Goal: Entertainment & Leisure: Consume media (video, audio)

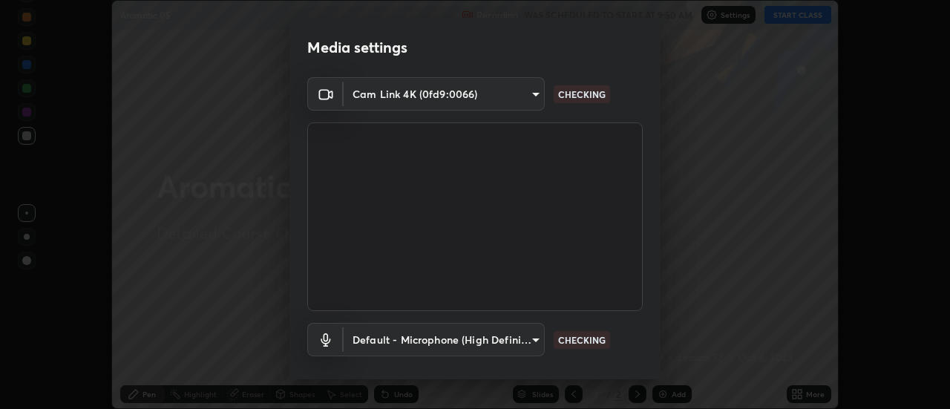
scroll to position [78, 0]
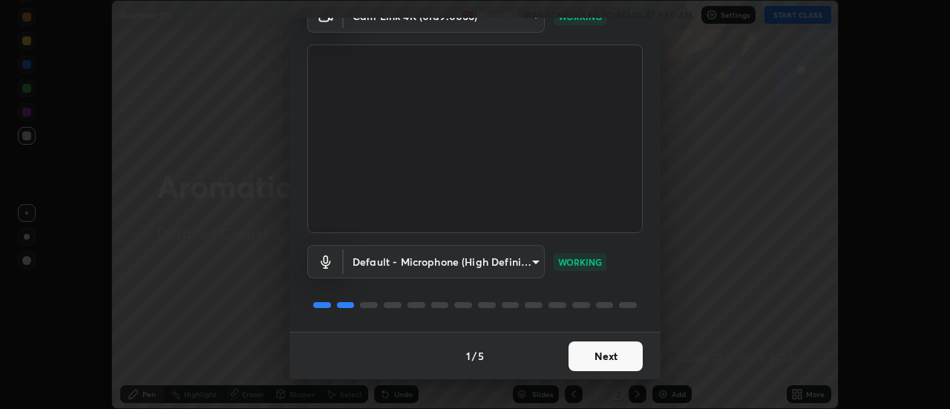
click at [606, 353] on button "Next" at bounding box center [606, 357] width 74 height 30
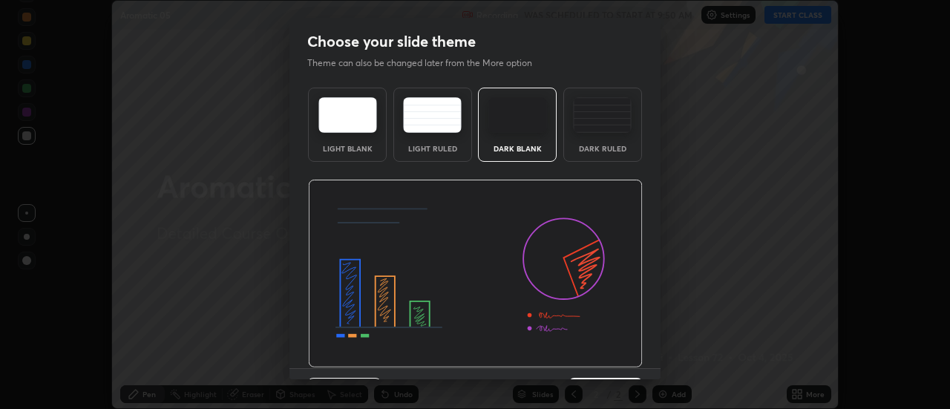
scroll to position [36, 0]
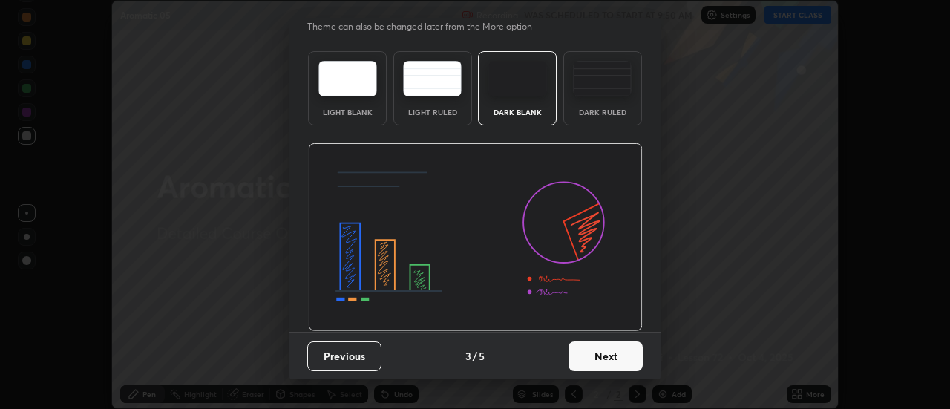
click at [616, 350] on button "Next" at bounding box center [606, 357] width 74 height 30
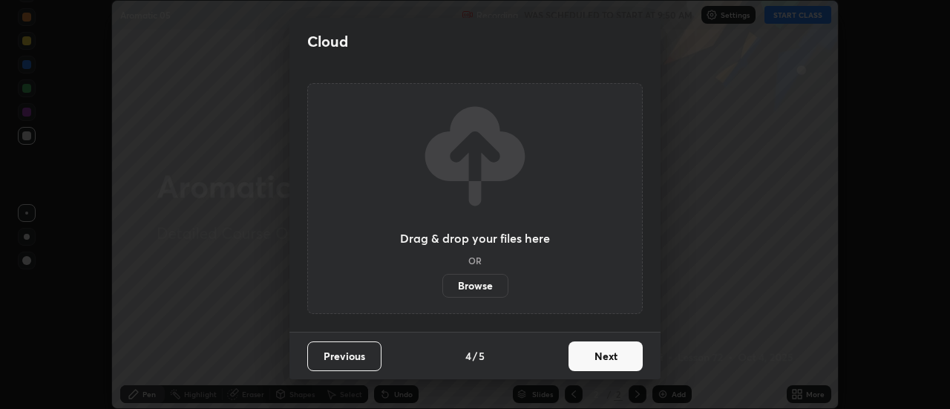
scroll to position [0, 0]
click at [610, 365] on button "Next" at bounding box center [606, 357] width 74 height 30
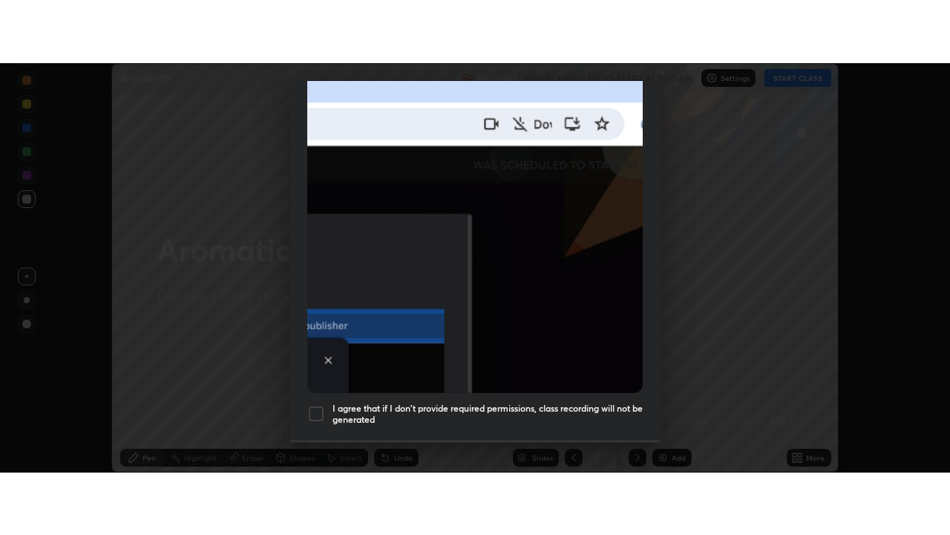
scroll to position [381, 0]
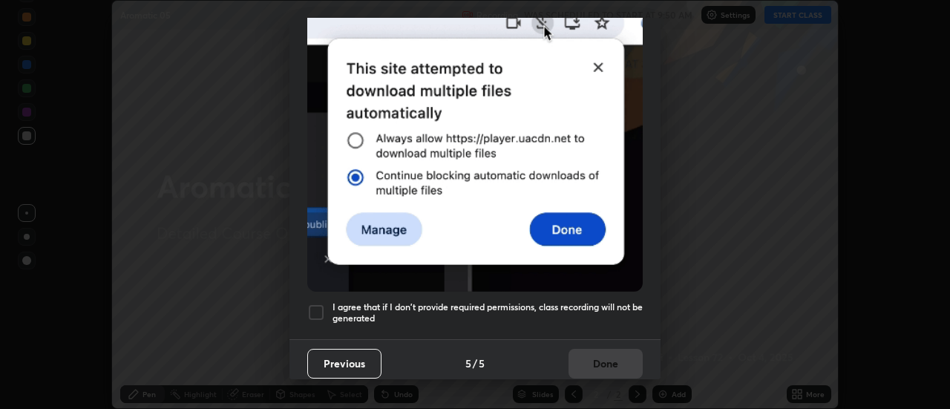
click at [314, 305] on div at bounding box center [316, 313] width 18 height 18
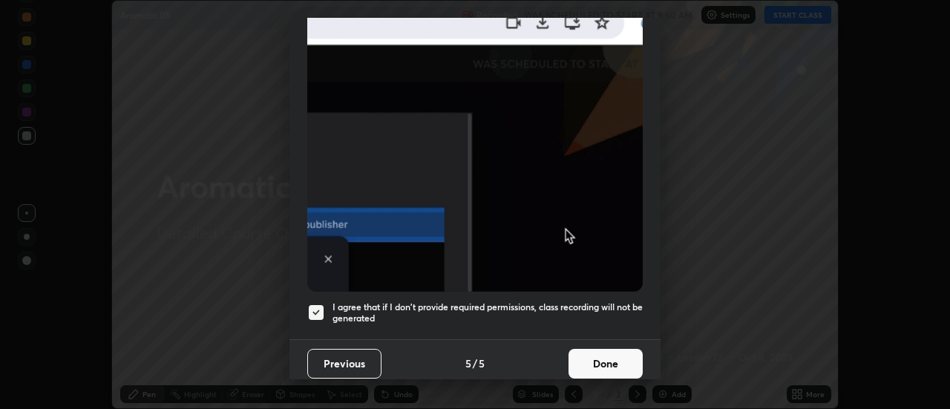
click at [601, 356] on button "Done" at bounding box center [606, 364] width 74 height 30
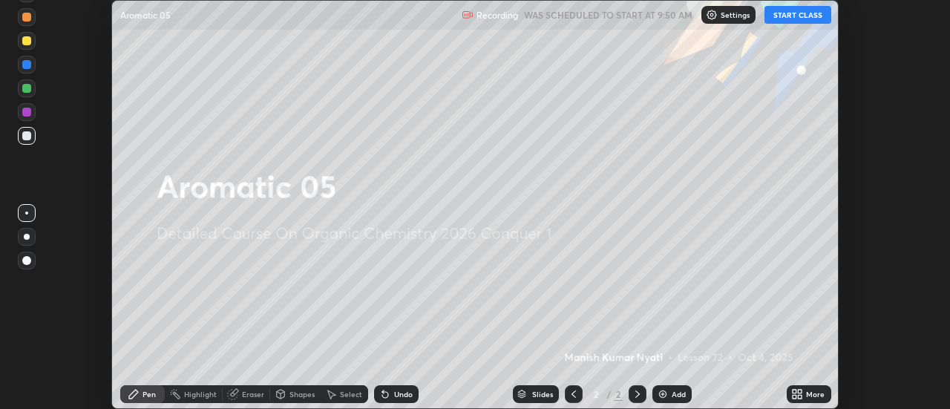
click at [808, 19] on button "START CLASS" at bounding box center [798, 15] width 67 height 18
click at [795, 397] on icon at bounding box center [795, 397] width 4 height 4
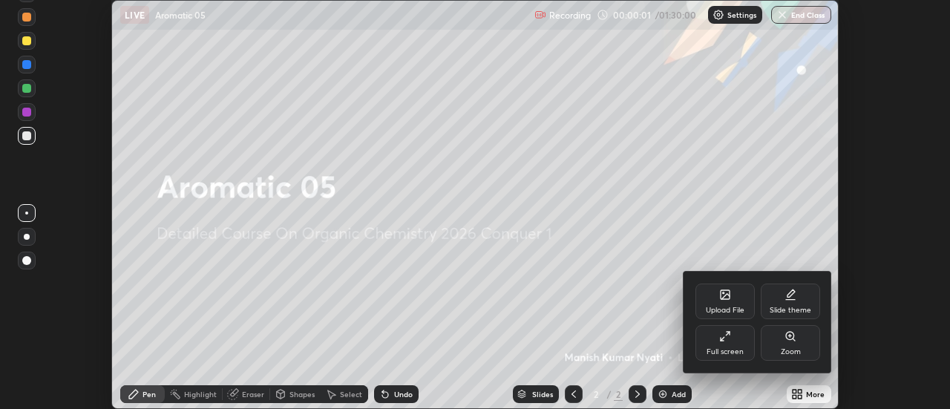
click at [734, 343] on div "Full screen" at bounding box center [725, 343] width 59 height 36
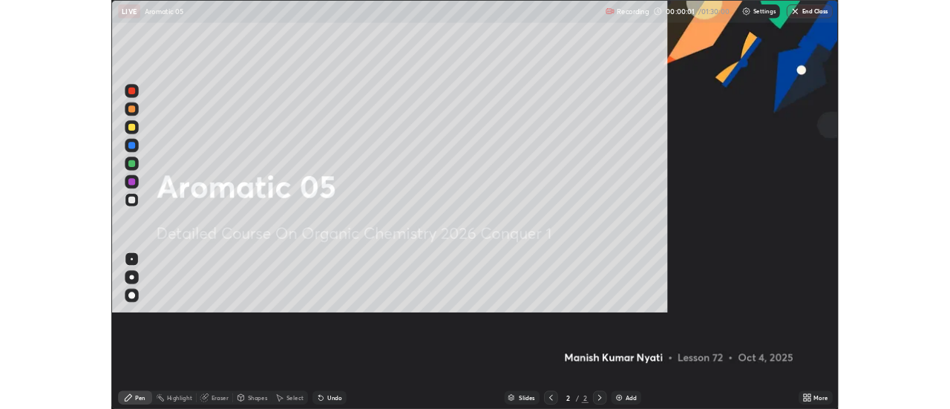
scroll to position [535, 950]
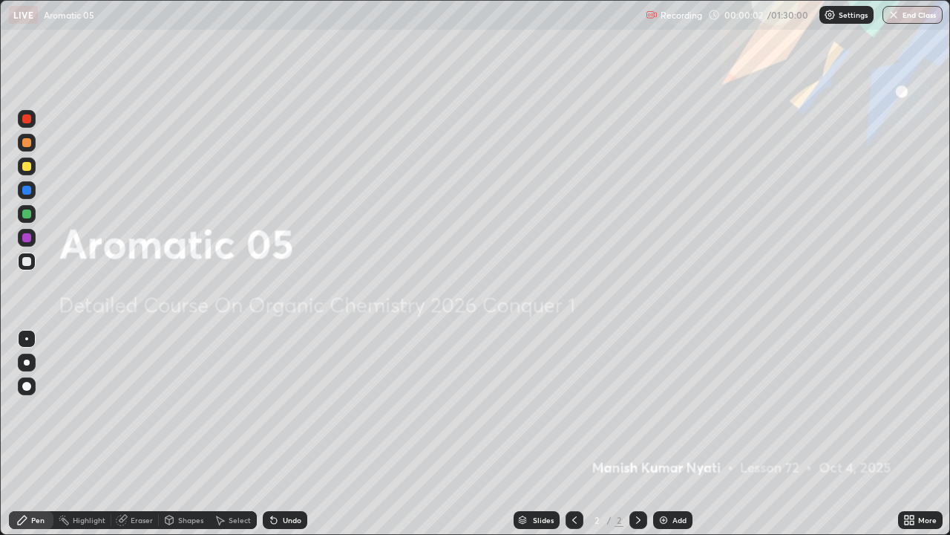
click at [670, 408] on div "Add" at bounding box center [672, 520] width 39 height 18
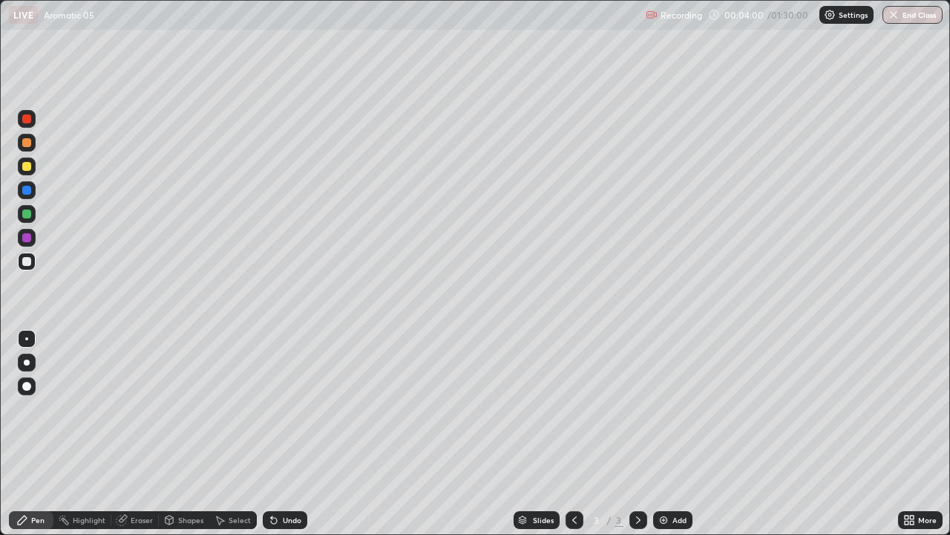
click at [293, 408] on div "Undo" at bounding box center [292, 519] width 19 height 7
click at [292, 408] on div "Undo" at bounding box center [292, 519] width 19 height 7
click at [668, 408] on img at bounding box center [664, 520] width 12 height 12
click at [663, 408] on img at bounding box center [664, 520] width 12 height 12
click at [283, 408] on div "Undo" at bounding box center [292, 519] width 19 height 7
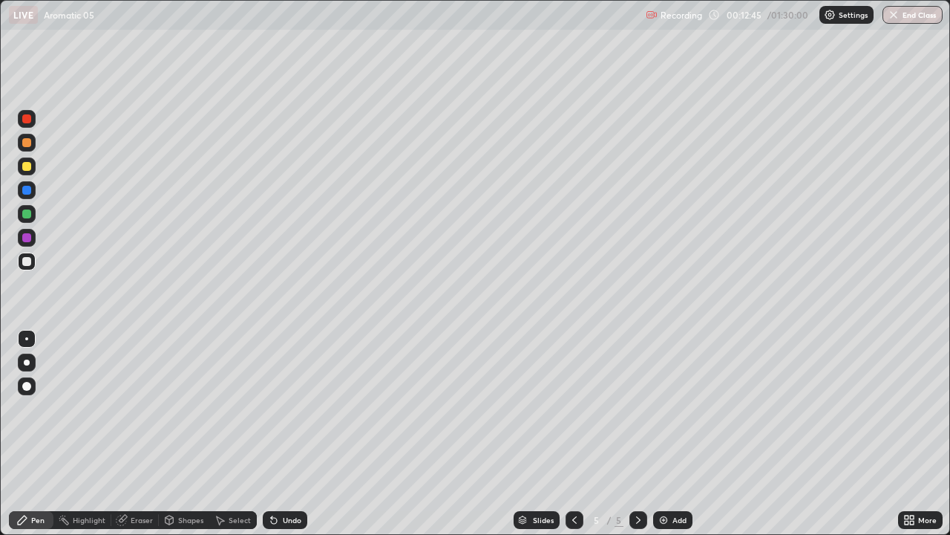
click at [286, 408] on div "Undo" at bounding box center [292, 519] width 19 height 7
click at [290, 408] on div "Undo" at bounding box center [285, 520] width 45 height 18
click at [662, 408] on img at bounding box center [664, 520] width 12 height 12
click at [293, 408] on div "Undo" at bounding box center [292, 519] width 19 height 7
click at [290, 408] on div "Undo" at bounding box center [285, 520] width 45 height 18
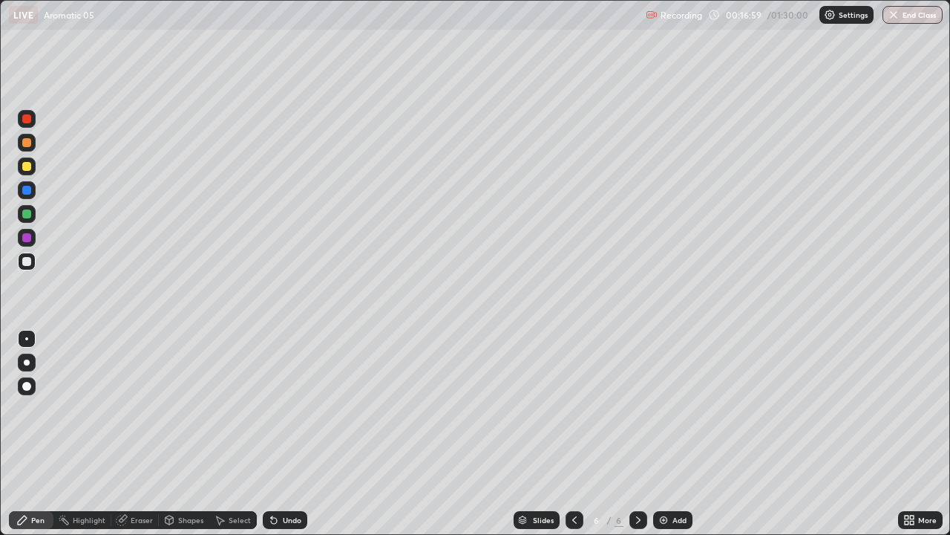
click at [575, 408] on div at bounding box center [575, 520] width 18 height 18
click at [575, 408] on icon at bounding box center [575, 520] width 12 height 12
click at [573, 408] on icon at bounding box center [575, 520] width 12 height 12
click at [644, 408] on div at bounding box center [639, 520] width 18 height 18
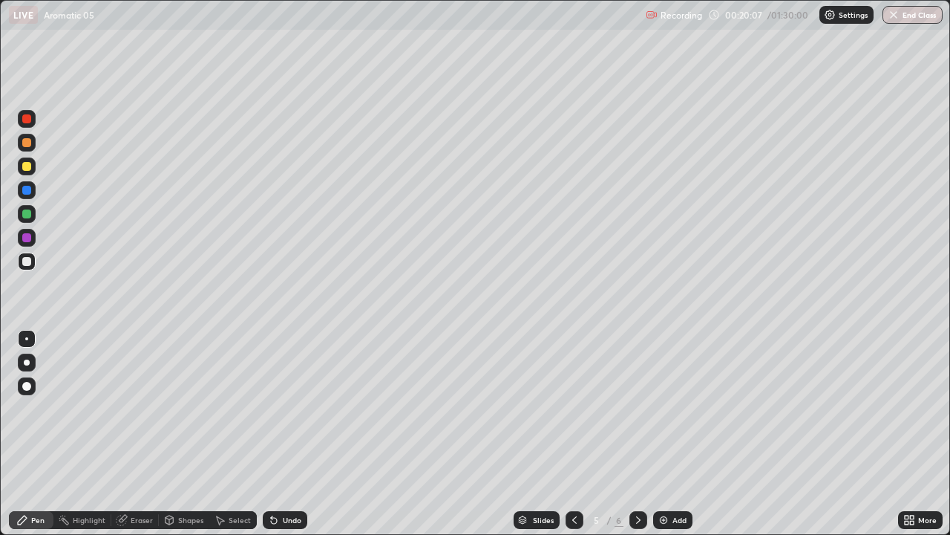
click at [578, 408] on icon at bounding box center [575, 520] width 12 height 12
click at [644, 408] on div at bounding box center [639, 520] width 18 height 18
click at [661, 408] on img at bounding box center [664, 520] width 12 height 12
click at [282, 408] on div "Undo" at bounding box center [285, 520] width 45 height 18
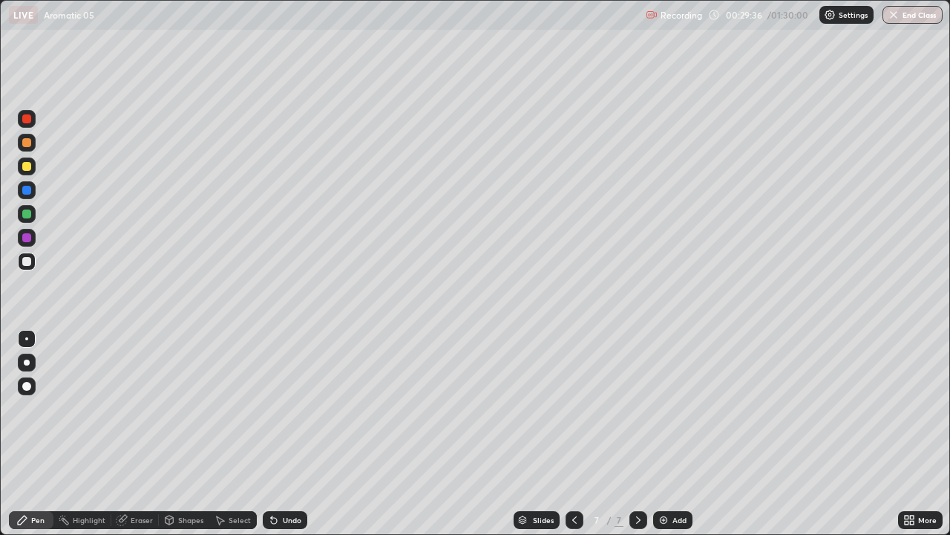
click at [279, 408] on div "Undo" at bounding box center [285, 520] width 45 height 18
click at [278, 408] on div "Undo" at bounding box center [285, 520] width 45 height 18
click at [276, 408] on icon at bounding box center [274, 520] width 12 height 12
click at [296, 408] on div "Undo" at bounding box center [292, 519] width 19 height 7
click at [279, 408] on div "Undo" at bounding box center [285, 520] width 45 height 18
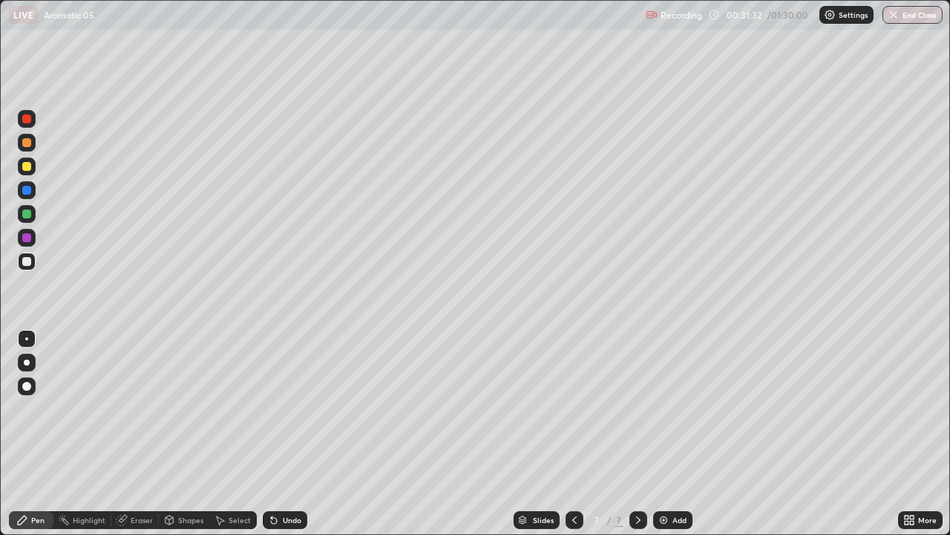
click at [275, 408] on div "Undo" at bounding box center [285, 520] width 45 height 18
click at [272, 408] on icon at bounding box center [274, 521] width 6 height 6
click at [275, 408] on div "Undo" at bounding box center [285, 520] width 45 height 18
click at [273, 408] on div "Undo" at bounding box center [285, 520] width 45 height 18
click at [665, 408] on img at bounding box center [664, 520] width 12 height 12
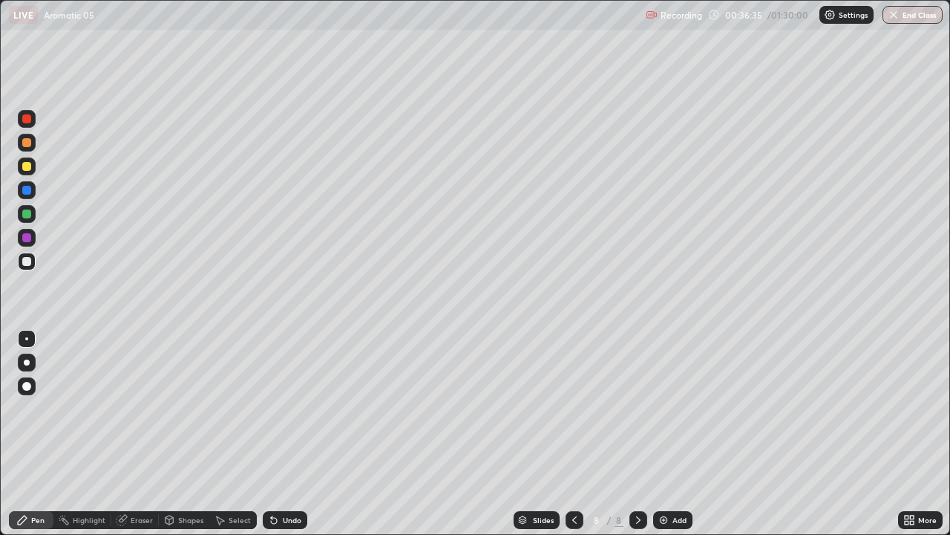
click at [24, 117] on div at bounding box center [26, 118] width 9 height 9
click at [24, 265] on div at bounding box center [26, 261] width 9 height 9
click at [665, 408] on img at bounding box center [664, 520] width 12 height 12
click at [668, 408] on div "Add" at bounding box center [672, 520] width 39 height 18
click at [364, 29] on div "LIVE Aromatic 05" at bounding box center [324, 15] width 631 height 30
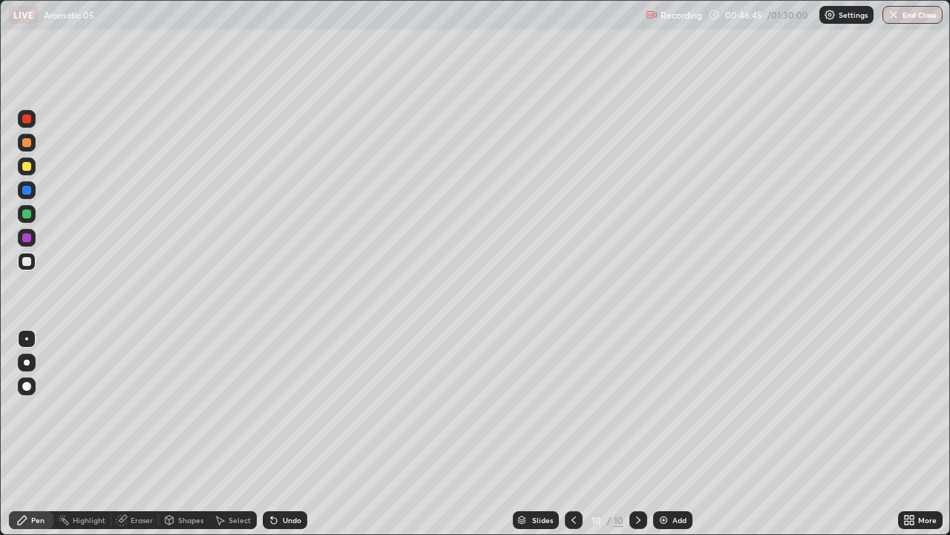
click at [295, 408] on div "Undo" at bounding box center [292, 519] width 19 height 7
click at [296, 408] on div "Undo" at bounding box center [292, 519] width 19 height 7
click at [297, 408] on div "Undo" at bounding box center [292, 519] width 19 height 7
click at [298, 408] on div "Undo" at bounding box center [292, 519] width 19 height 7
click at [301, 408] on div "Undo" at bounding box center [285, 520] width 45 height 18
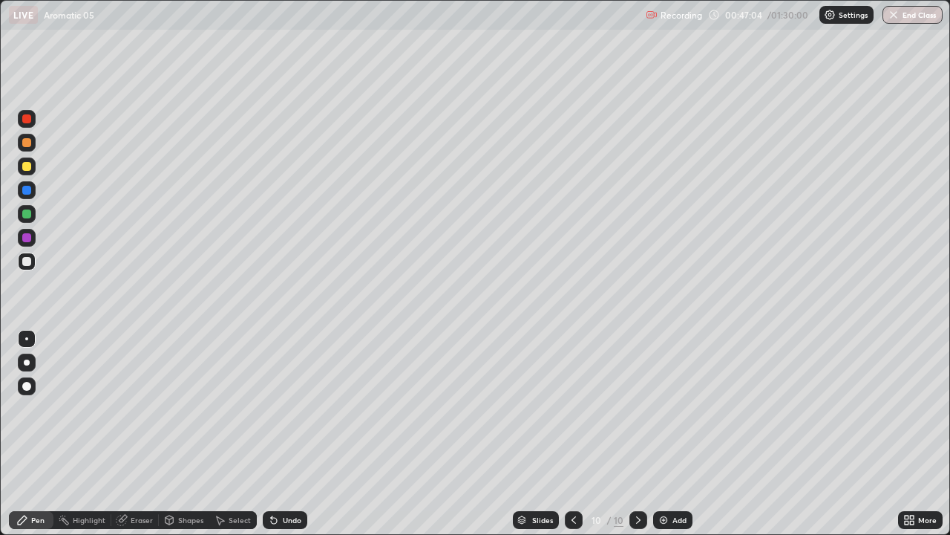
click at [294, 408] on div "Undo" at bounding box center [292, 519] width 19 height 7
click at [154, 408] on div "Eraser" at bounding box center [135, 520] width 48 height 18
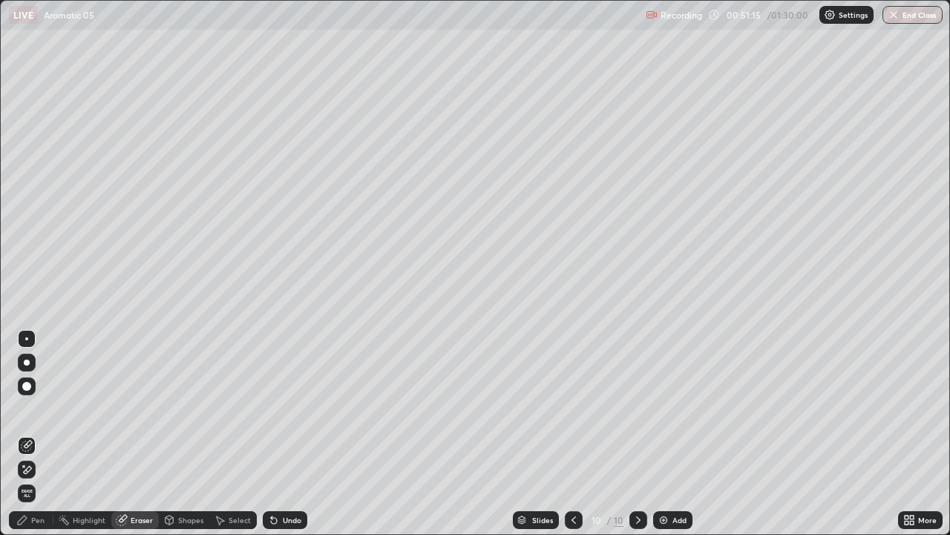
click at [45, 408] on div "Pen" at bounding box center [31, 520] width 45 height 18
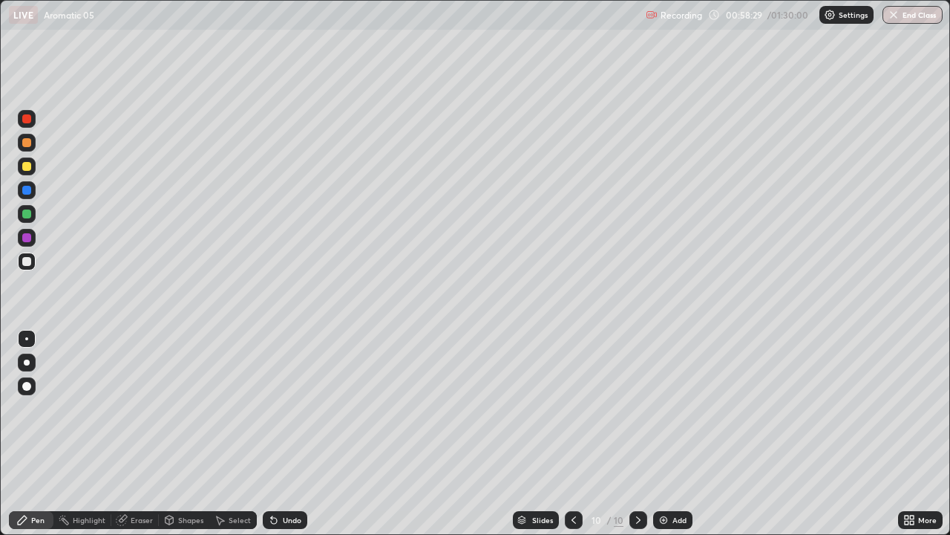
click at [665, 408] on img at bounding box center [664, 520] width 12 height 12
click at [278, 408] on div "Undo" at bounding box center [285, 520] width 45 height 18
click at [28, 168] on div at bounding box center [26, 166] width 9 height 9
click at [899, 408] on div "More" at bounding box center [920, 520] width 45 height 30
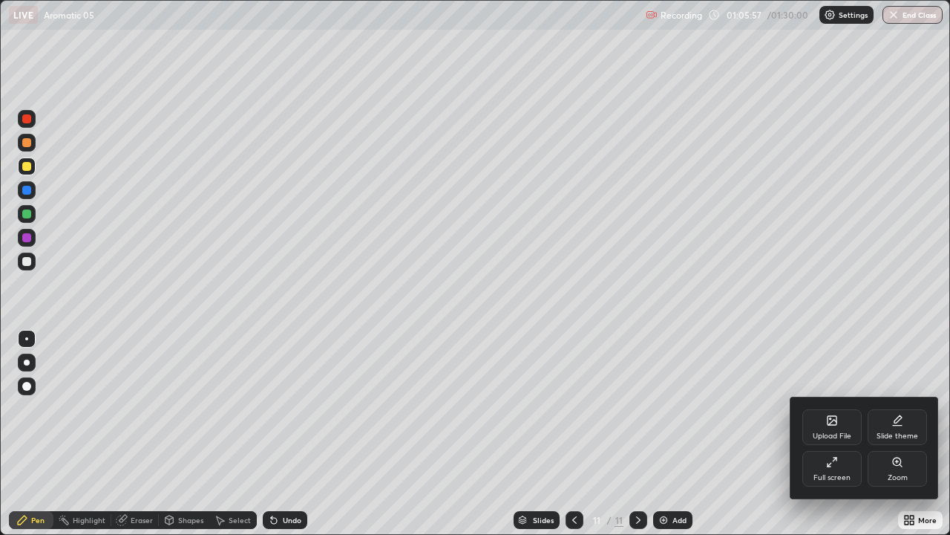
click at [748, 408] on div at bounding box center [475, 267] width 950 height 535
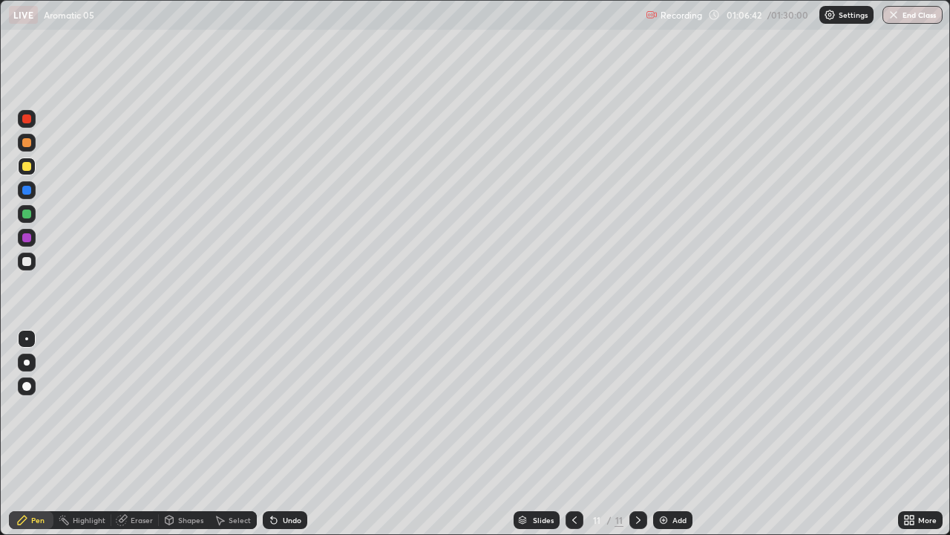
click at [658, 408] on img at bounding box center [664, 520] width 12 height 12
click at [573, 408] on icon at bounding box center [575, 520] width 12 height 12
click at [644, 408] on div at bounding box center [639, 520] width 18 height 18
click at [661, 408] on img at bounding box center [664, 520] width 12 height 12
click at [580, 408] on div at bounding box center [575, 520] width 18 height 18
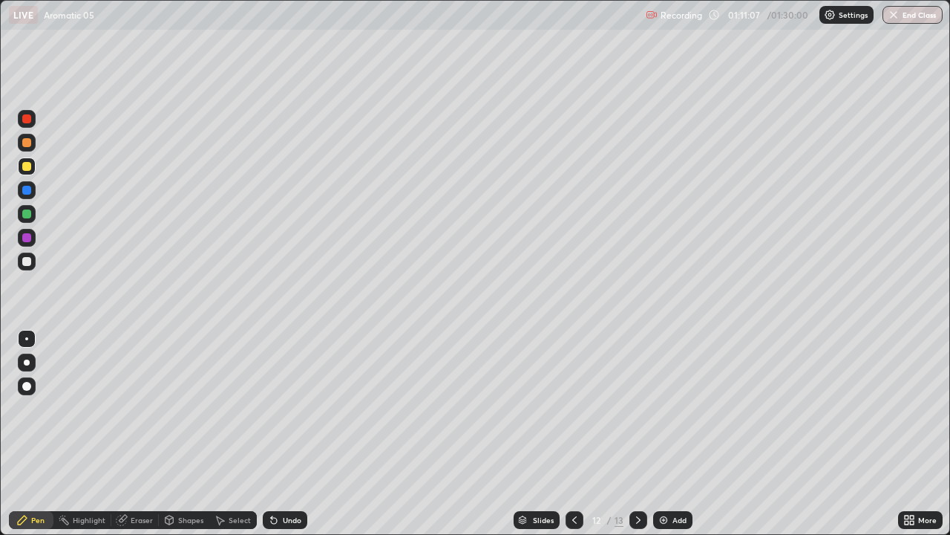
click at [636, 408] on icon at bounding box center [639, 520] width 12 height 12
click at [578, 408] on div at bounding box center [575, 520] width 18 height 18
click at [574, 408] on icon at bounding box center [575, 520] width 12 height 12
click at [636, 408] on icon at bounding box center [639, 520] width 12 height 12
click at [637, 408] on icon at bounding box center [639, 520] width 12 height 12
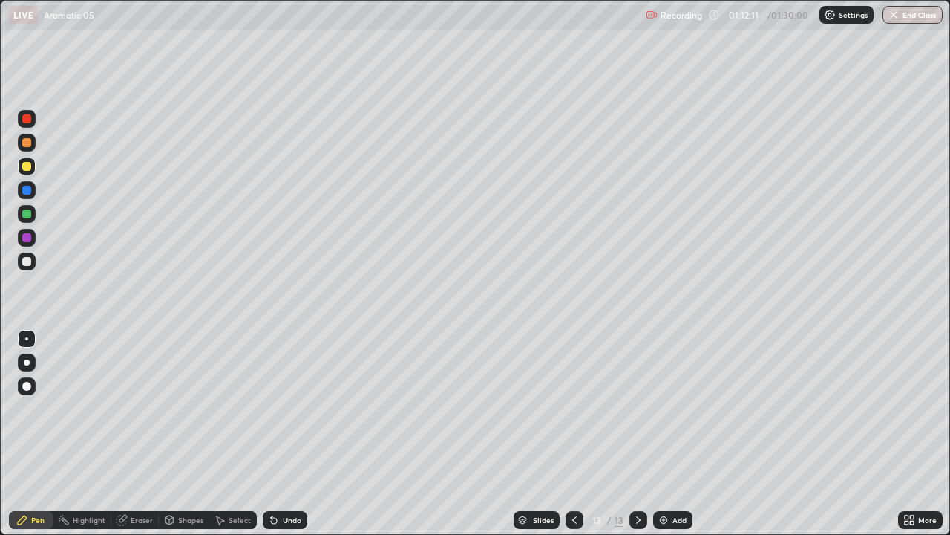
click at [573, 408] on icon at bounding box center [575, 520] width 12 height 12
click at [574, 408] on icon at bounding box center [575, 520] width 12 height 12
click at [639, 408] on icon at bounding box center [639, 520] width 12 height 12
click at [287, 408] on div "Undo" at bounding box center [292, 519] width 19 height 7
click at [290, 408] on div "Undo" at bounding box center [285, 520] width 45 height 18
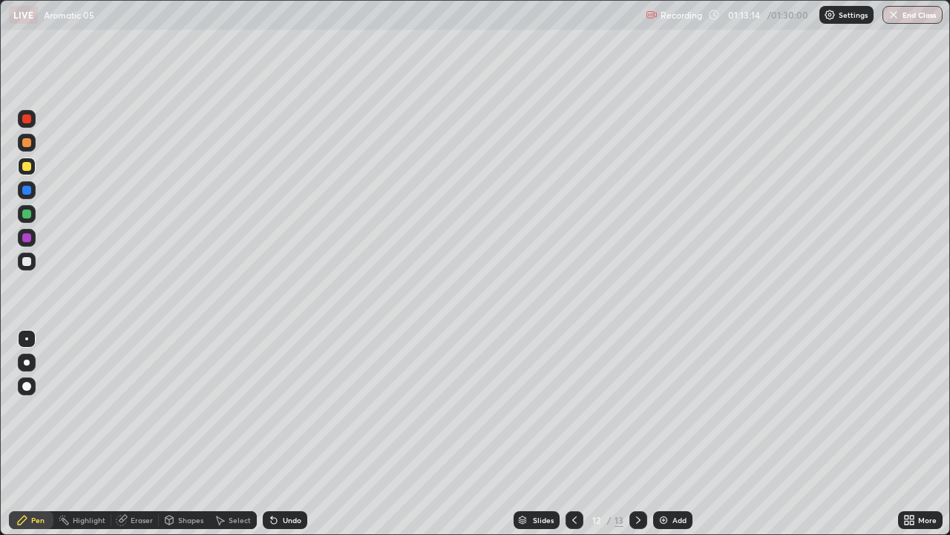
click at [580, 408] on div at bounding box center [575, 520] width 18 height 18
click at [644, 408] on div at bounding box center [639, 520] width 18 height 18
click at [573, 408] on icon at bounding box center [575, 520] width 12 height 12
click at [636, 408] on icon at bounding box center [639, 520] width 12 height 12
click at [639, 408] on icon at bounding box center [639, 520] width 12 height 12
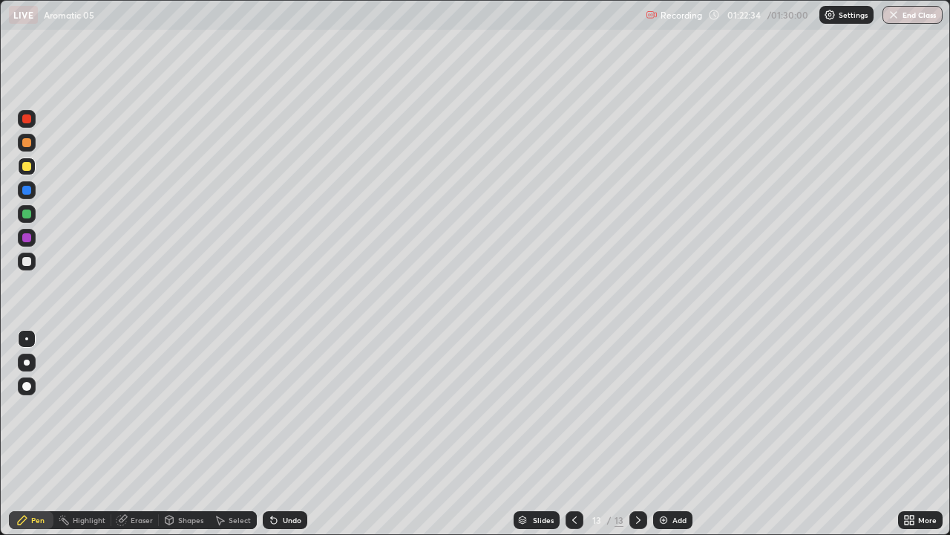
click at [572, 408] on icon at bounding box center [575, 520] width 12 height 12
click at [638, 408] on icon at bounding box center [638, 519] width 4 height 7
click at [570, 408] on icon at bounding box center [575, 520] width 12 height 12
click at [570, 408] on div at bounding box center [575, 520] width 18 height 30
click at [572, 408] on icon at bounding box center [574, 519] width 4 height 7
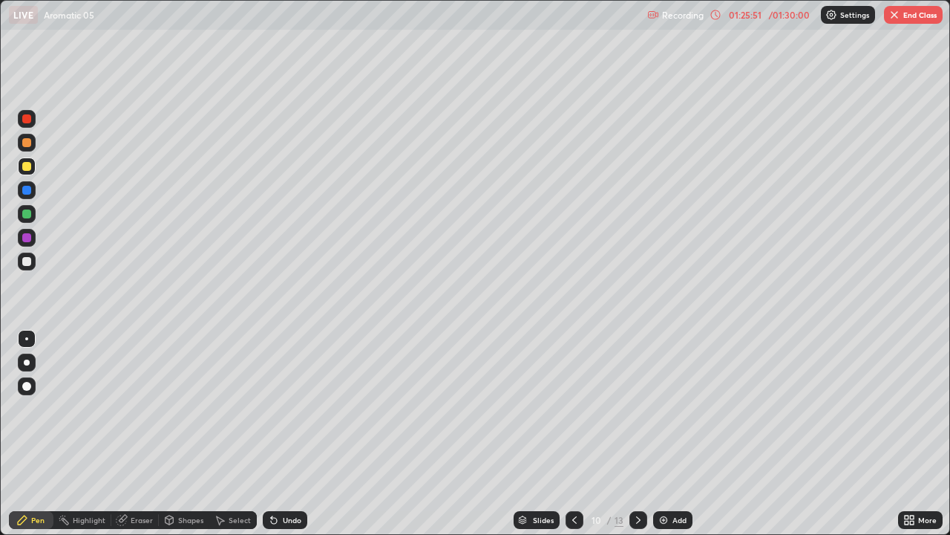
click at [572, 408] on icon at bounding box center [575, 520] width 12 height 12
click at [571, 408] on icon at bounding box center [575, 520] width 12 height 12
click at [566, 408] on div at bounding box center [575, 520] width 18 height 18
click at [573, 408] on icon at bounding box center [575, 520] width 12 height 12
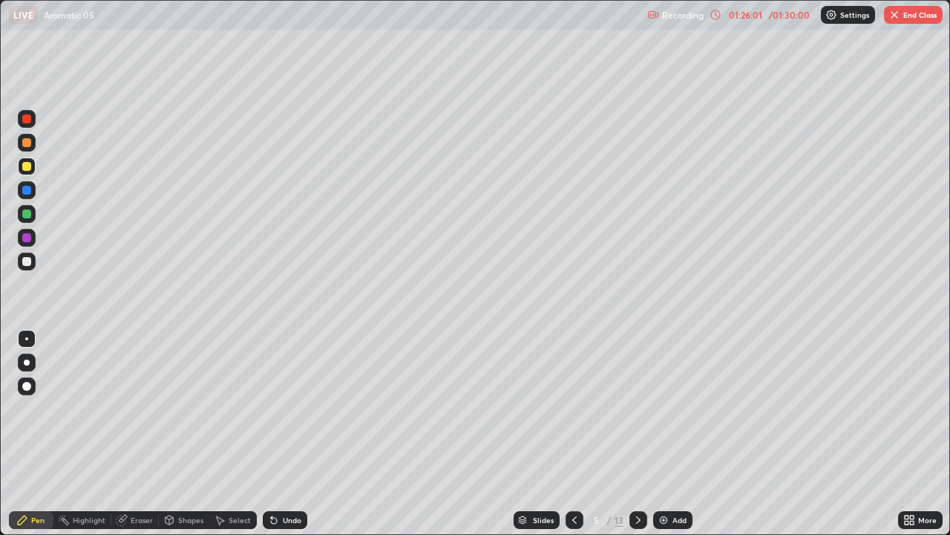
click at [569, 408] on icon at bounding box center [575, 520] width 12 height 12
click at [636, 408] on icon at bounding box center [639, 520] width 12 height 12
click at [637, 408] on icon at bounding box center [639, 520] width 12 height 12
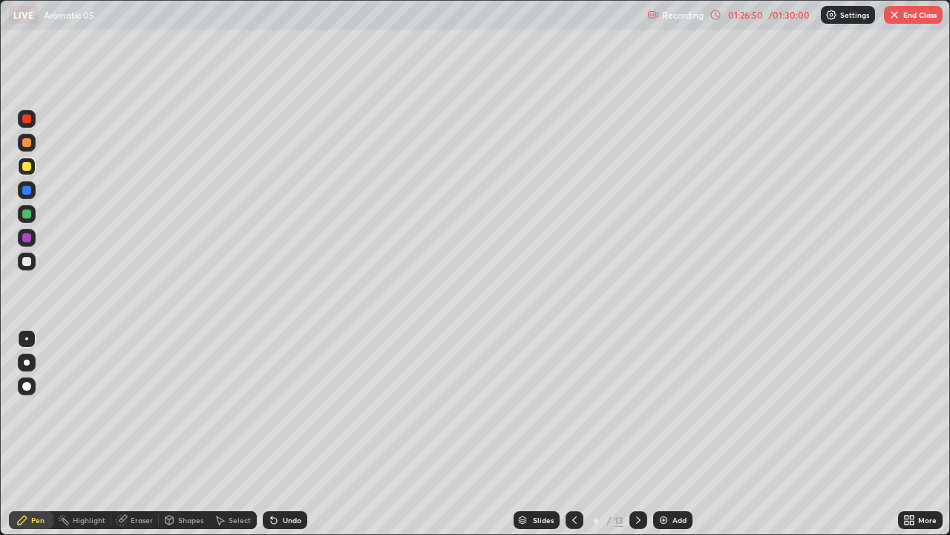
click at [637, 408] on icon at bounding box center [639, 520] width 12 height 12
click at [580, 408] on div at bounding box center [575, 520] width 18 height 18
click at [637, 408] on icon at bounding box center [639, 520] width 12 height 12
click at [899, 15] on img "button" at bounding box center [895, 15] width 12 height 12
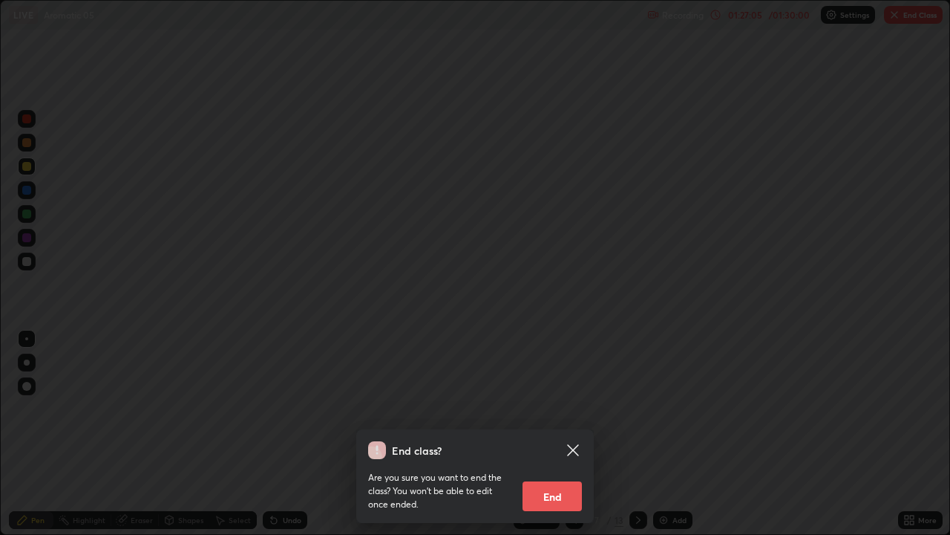
click at [561, 408] on button "End" at bounding box center [552, 496] width 59 height 30
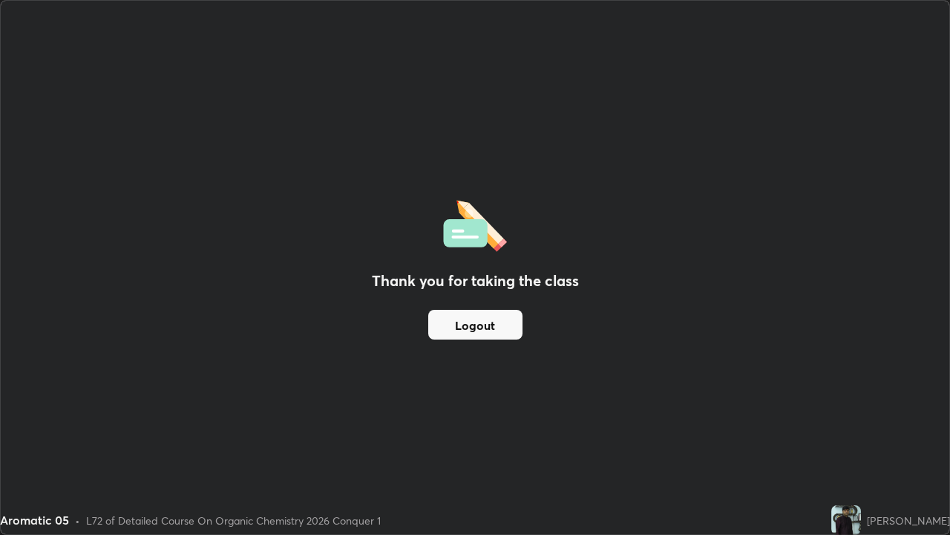
click at [472, 329] on button "Logout" at bounding box center [475, 325] width 94 height 30
click at [495, 327] on button "Logout" at bounding box center [475, 325] width 94 height 30
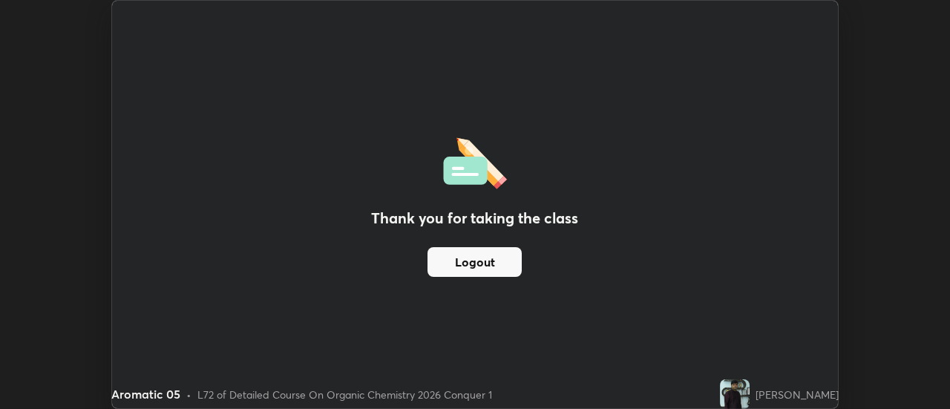
scroll to position [73843, 73302]
click at [469, 257] on button "Logout" at bounding box center [475, 262] width 94 height 30
click at [500, 267] on button "Logout" at bounding box center [475, 262] width 94 height 30
click at [720, 388] on img at bounding box center [735, 394] width 30 height 30
click at [765, 396] on div "[PERSON_NAME]" at bounding box center [797, 395] width 83 height 16
